Goal: Navigation & Orientation: Find specific page/section

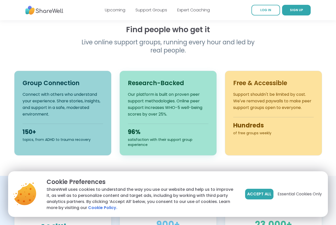
scroll to position [177, 0]
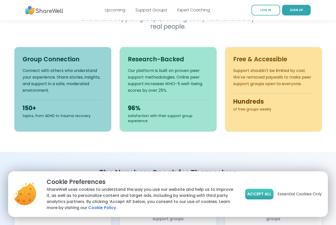
drag, startPoint x: 264, startPoint y: 193, endPoint x: 150, endPoint y: 147, distance: 122.6
click at [261, 191] on span "Accept All" at bounding box center [259, 194] width 24 height 6
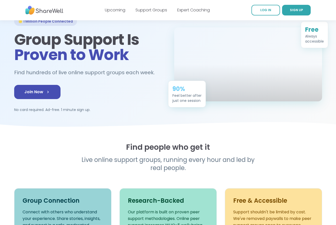
scroll to position [0, 0]
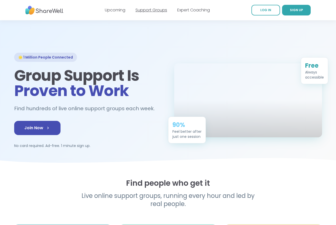
click at [154, 11] on link "Support Groups" at bounding box center [152, 10] width 32 height 6
